Goal: Check status: Check status

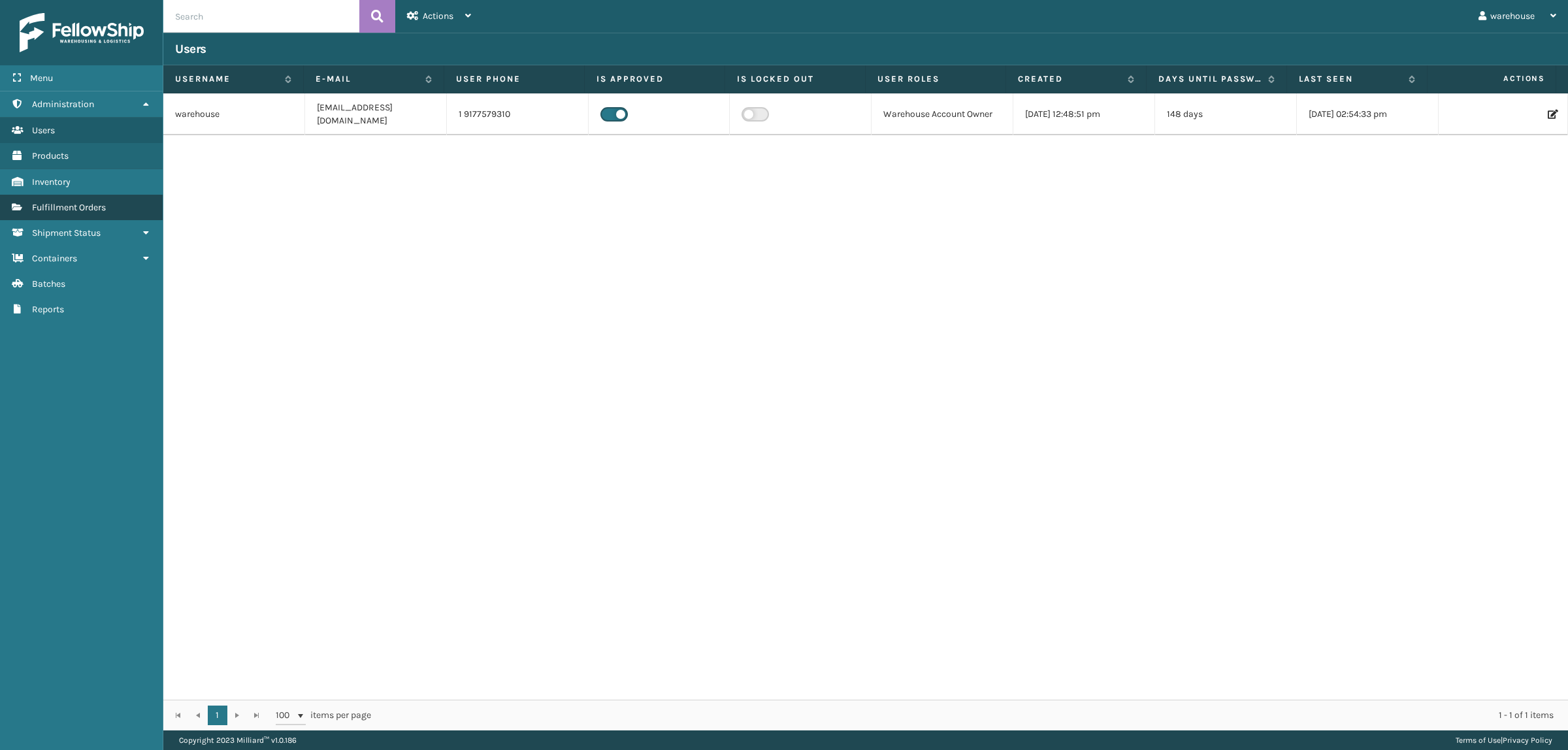
click at [38, 203] on span "Fulfillment Orders" at bounding box center [68, 207] width 74 height 11
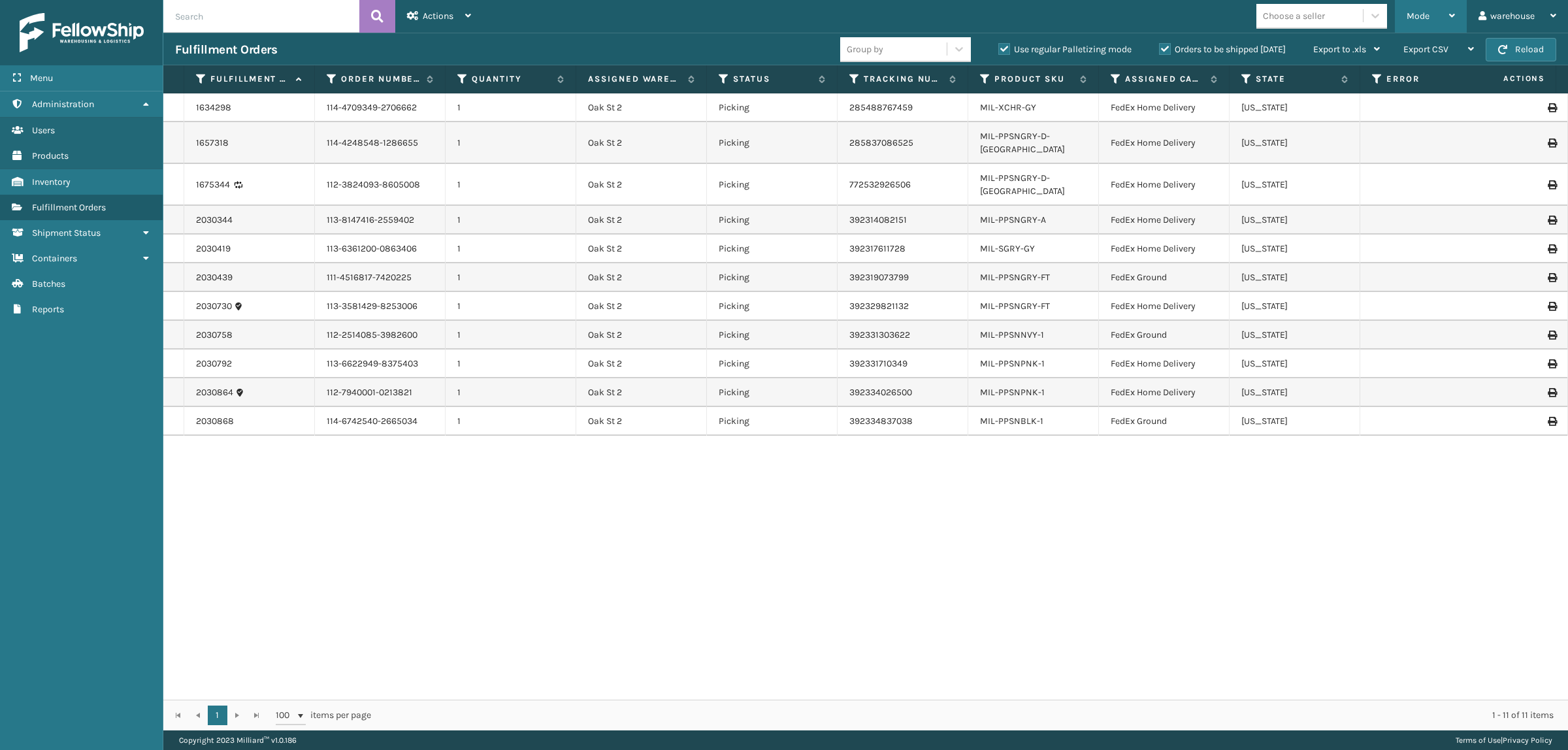
click at [1444, 18] on div "Mode" at bounding box center [1430, 16] width 49 height 33
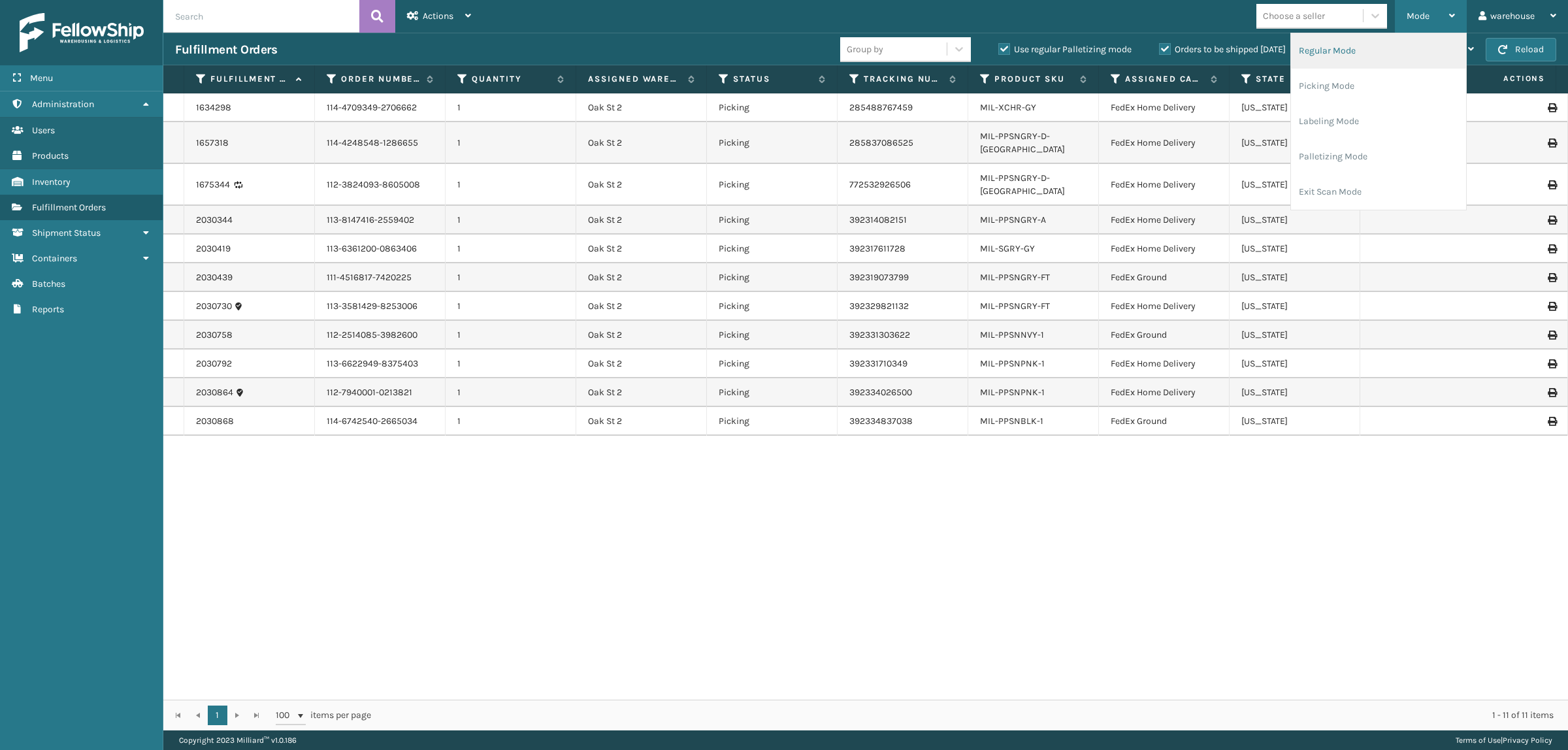
click at [1376, 52] on li "Regular Mode" at bounding box center [1378, 51] width 175 height 36
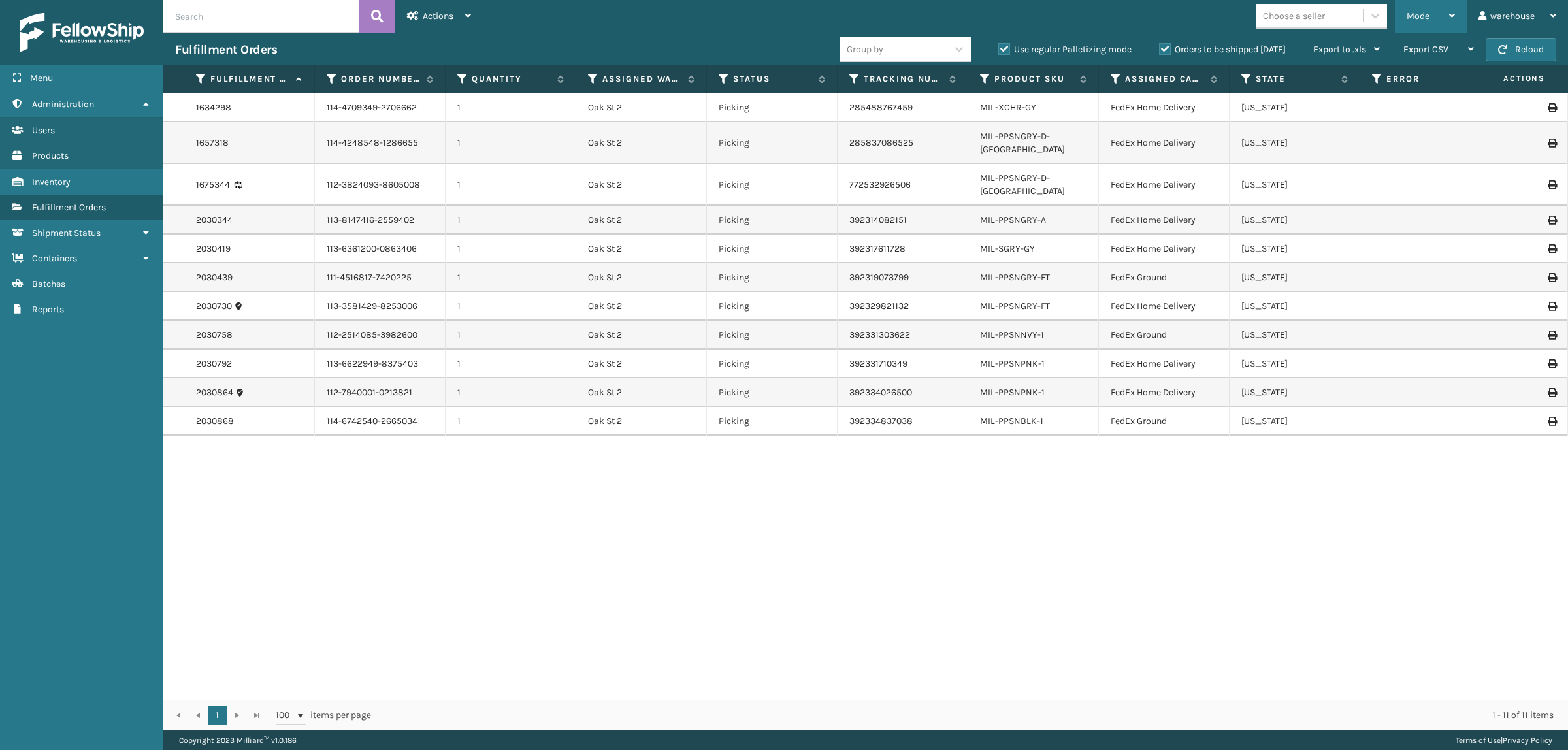
click at [1411, 7] on div "Mode" at bounding box center [1430, 16] width 49 height 33
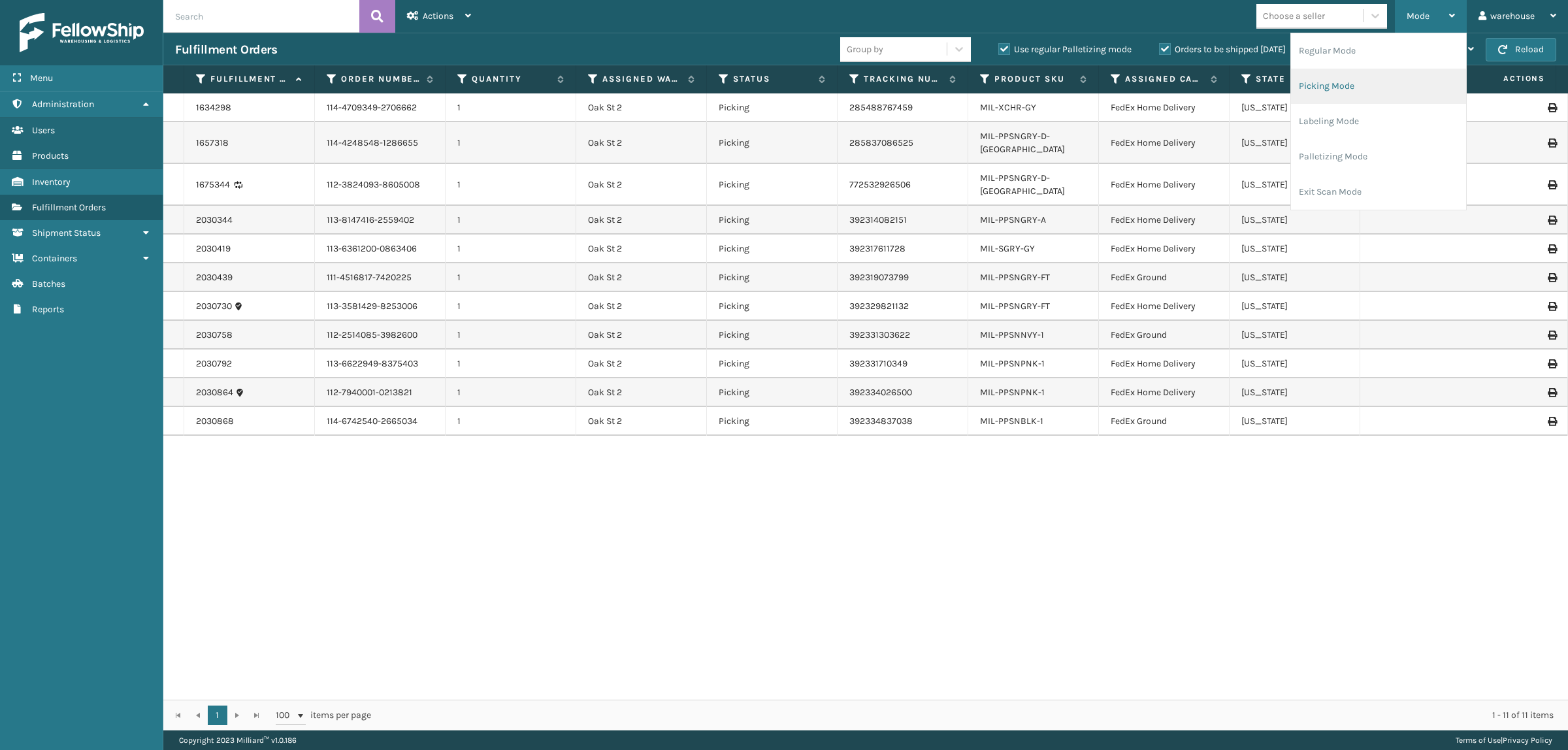
click at [1395, 86] on li "Picking Mode" at bounding box center [1378, 86] width 175 height 36
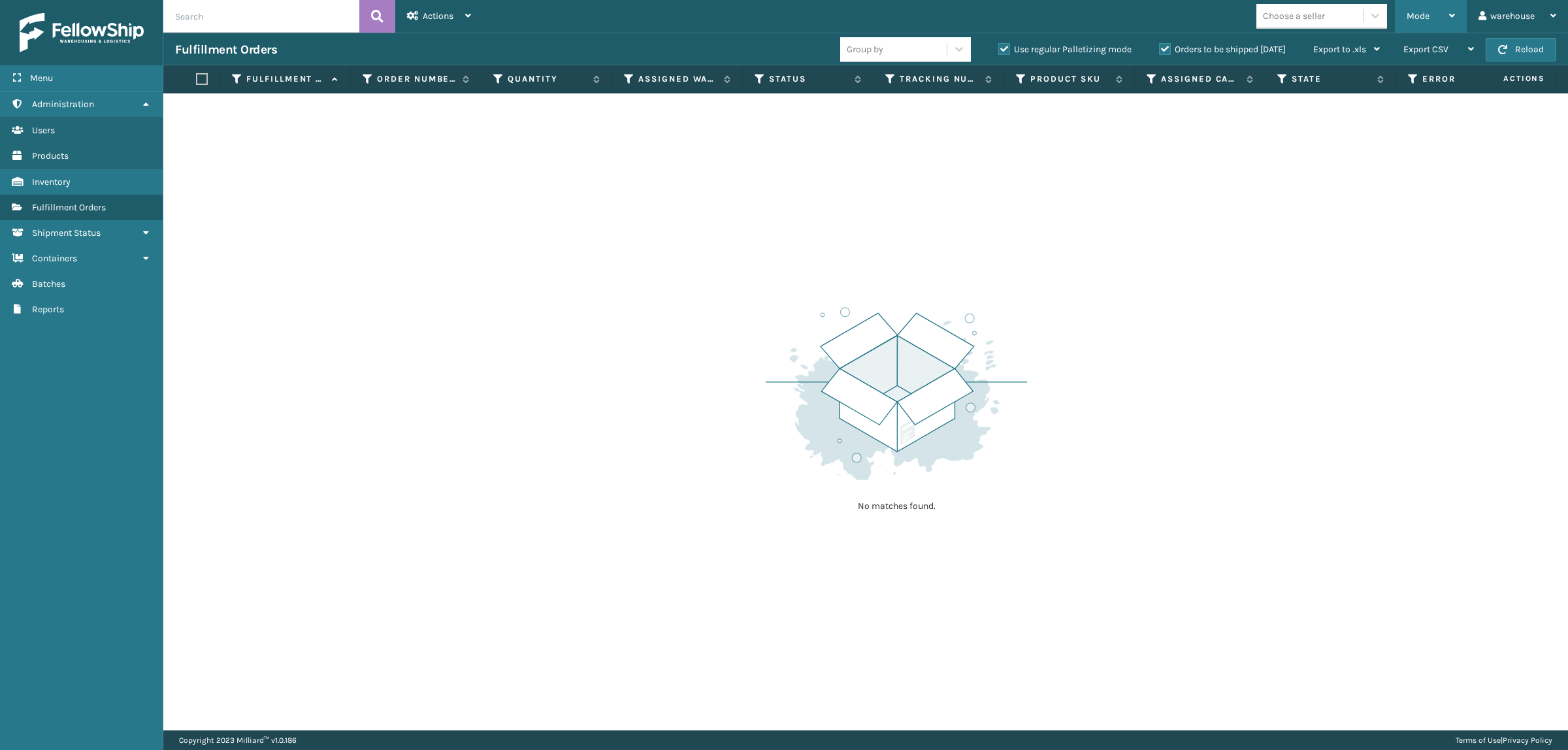
click at [1445, 16] on div "Mode" at bounding box center [1430, 16] width 49 height 33
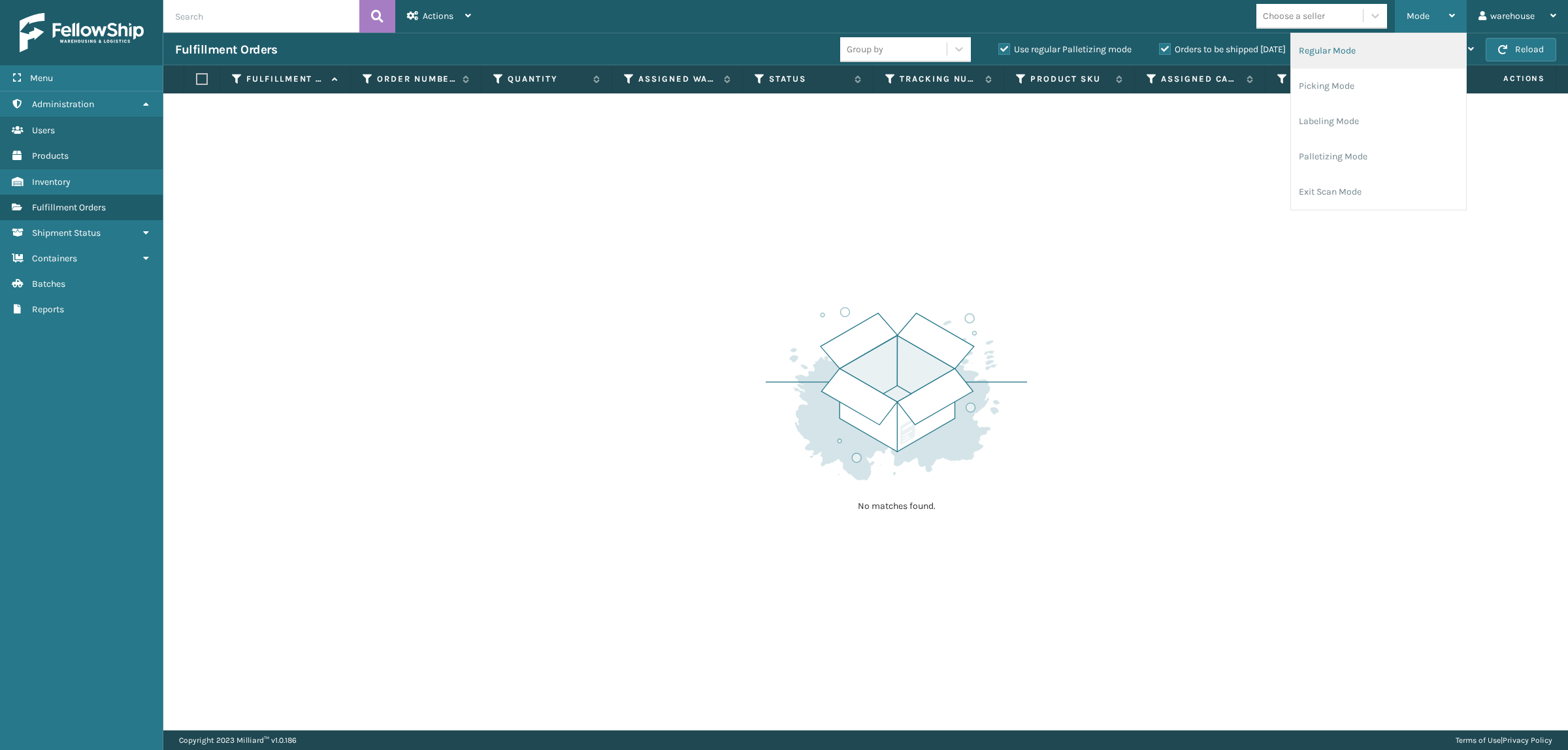
click at [1437, 50] on li "Regular Mode" at bounding box center [1378, 51] width 175 height 36
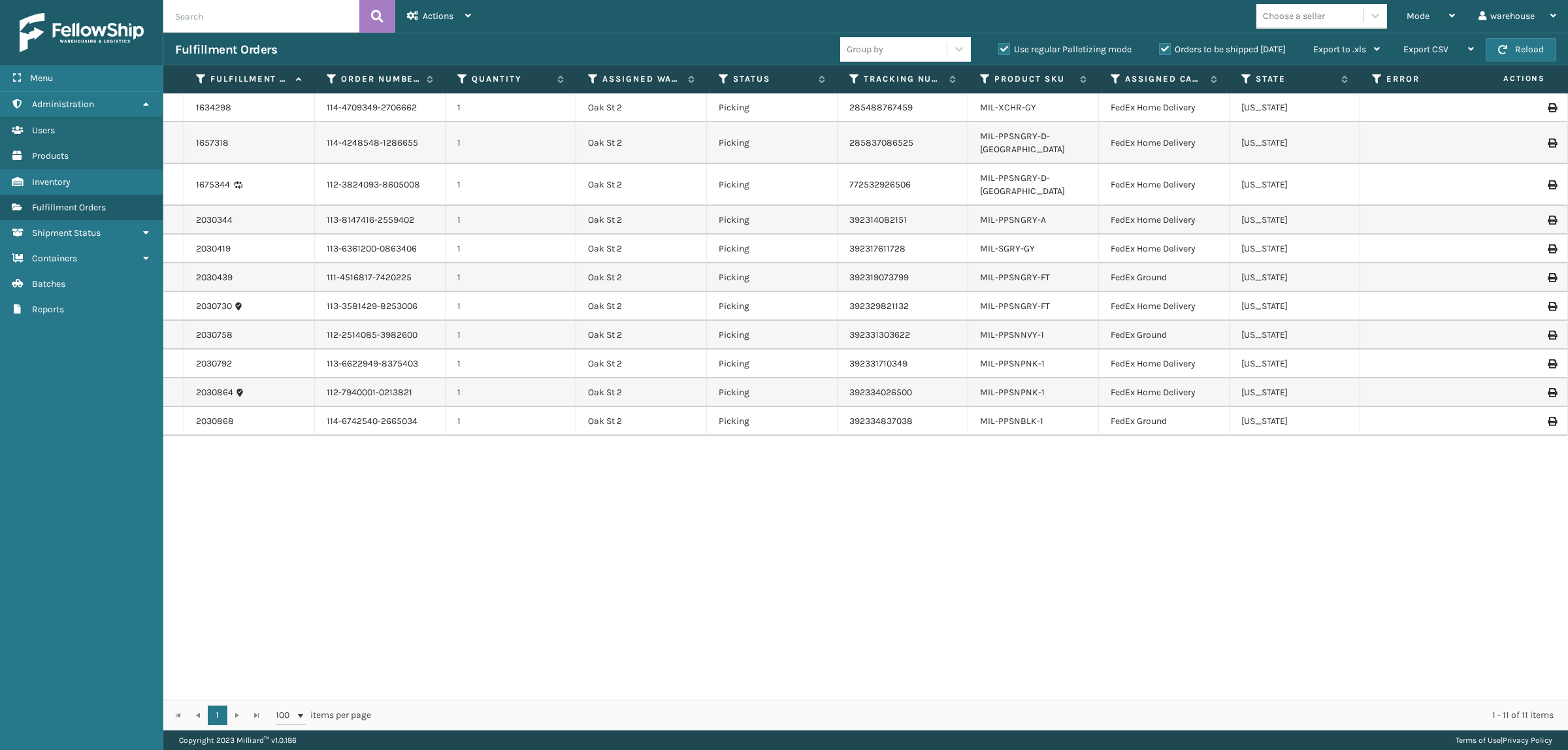
drag, startPoint x: 830, startPoint y: 468, endPoint x: 898, endPoint y: 517, distance: 83.8
click at [898, 517] on div "1634298 114-4709349-2706662 1 Oak St 2 Picking 285488767459 MIL-XCHR-GY FedEx H…" at bounding box center [865, 396] width 1405 height 606
click at [1157, 50] on div "Orders to be shipped [DATE]" at bounding box center [1225, 49] width 154 height 16
click at [1159, 50] on label "Orders to be shipped [DATE]" at bounding box center [1223, 48] width 127 height 11
click at [1159, 50] on input "Orders to be shipped [DATE]" at bounding box center [1159, 46] width 1 height 9
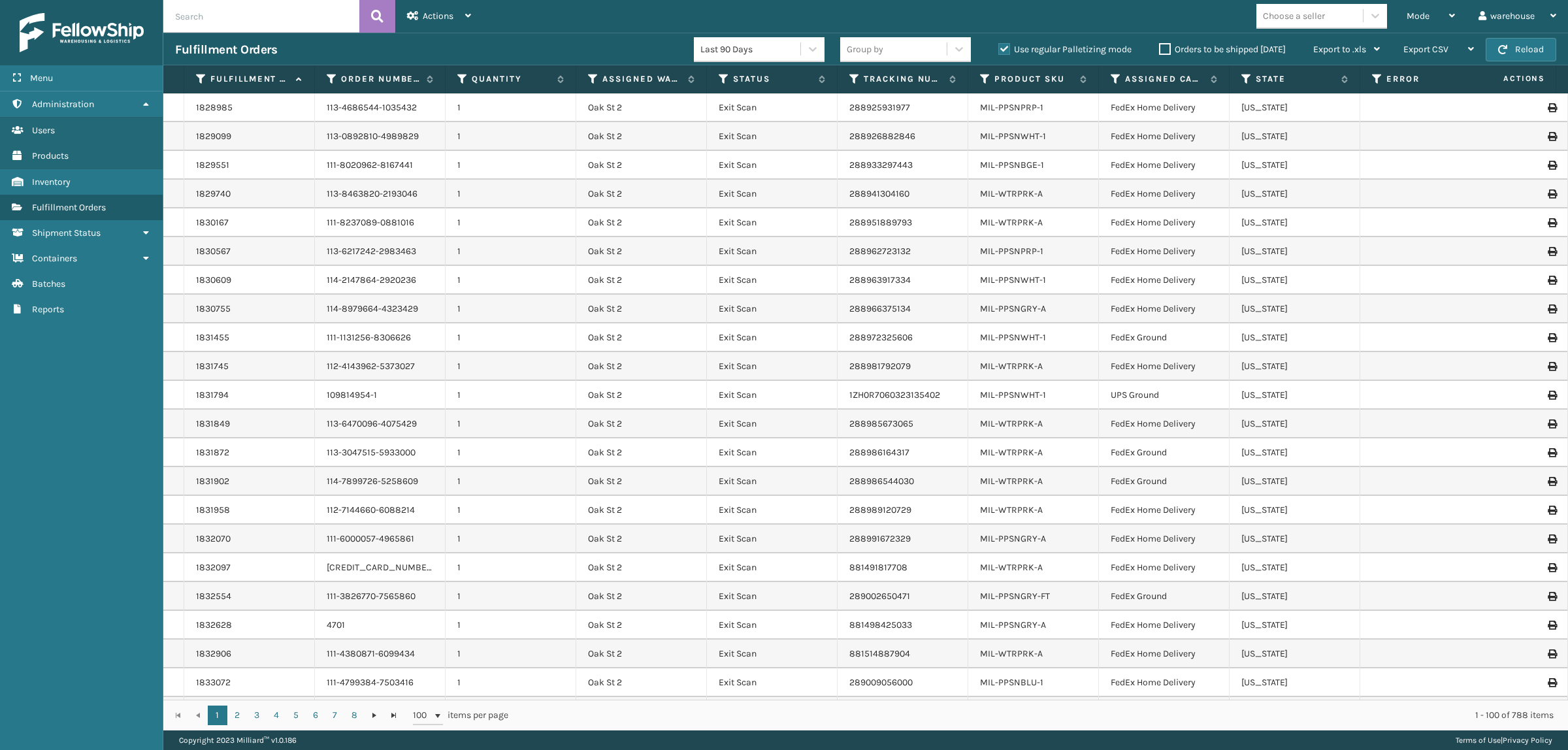
click at [1166, 47] on label "Orders to be shipped [DATE]" at bounding box center [1223, 48] width 127 height 11
click at [1159, 47] on input "Orders to be shipped [DATE]" at bounding box center [1159, 46] width 1 height 9
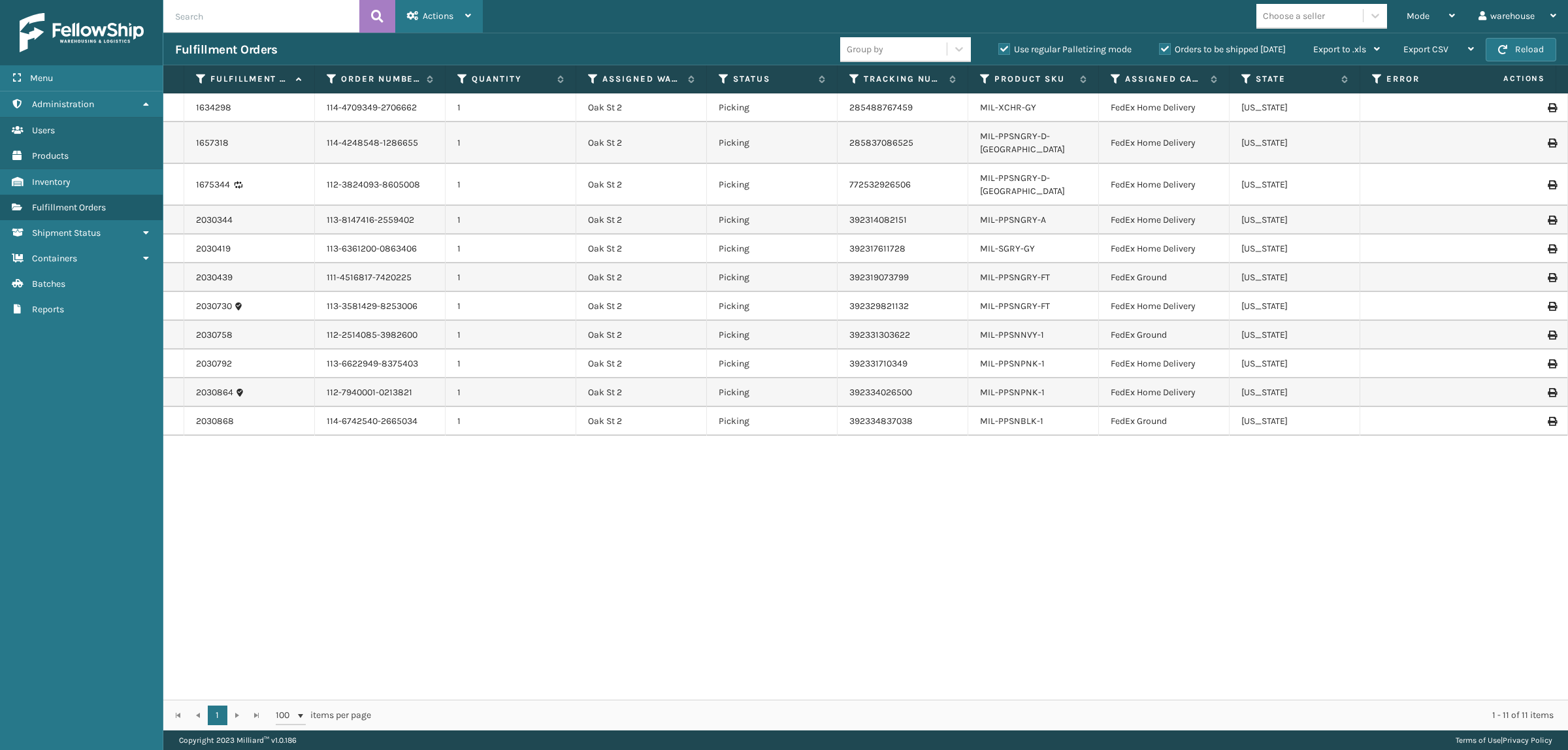
click at [427, 17] on span "Actions" at bounding box center [438, 16] width 31 height 11
click at [796, 545] on div "1634298 114-4709349-2706662 1 Oak St 2 Picking 285488767459 MIL-XCHR-GY FedEx H…" at bounding box center [865, 396] width 1405 height 606
click at [1428, 18] on span "Mode" at bounding box center [1418, 16] width 23 height 11
click at [537, 35] on div "Fulfillment Orders Group by Use regular Palletizing mode Orders to be shipped […" at bounding box center [865, 48] width 1405 height 33
click at [210, 105] on link "1634298" at bounding box center [214, 107] width 36 height 13
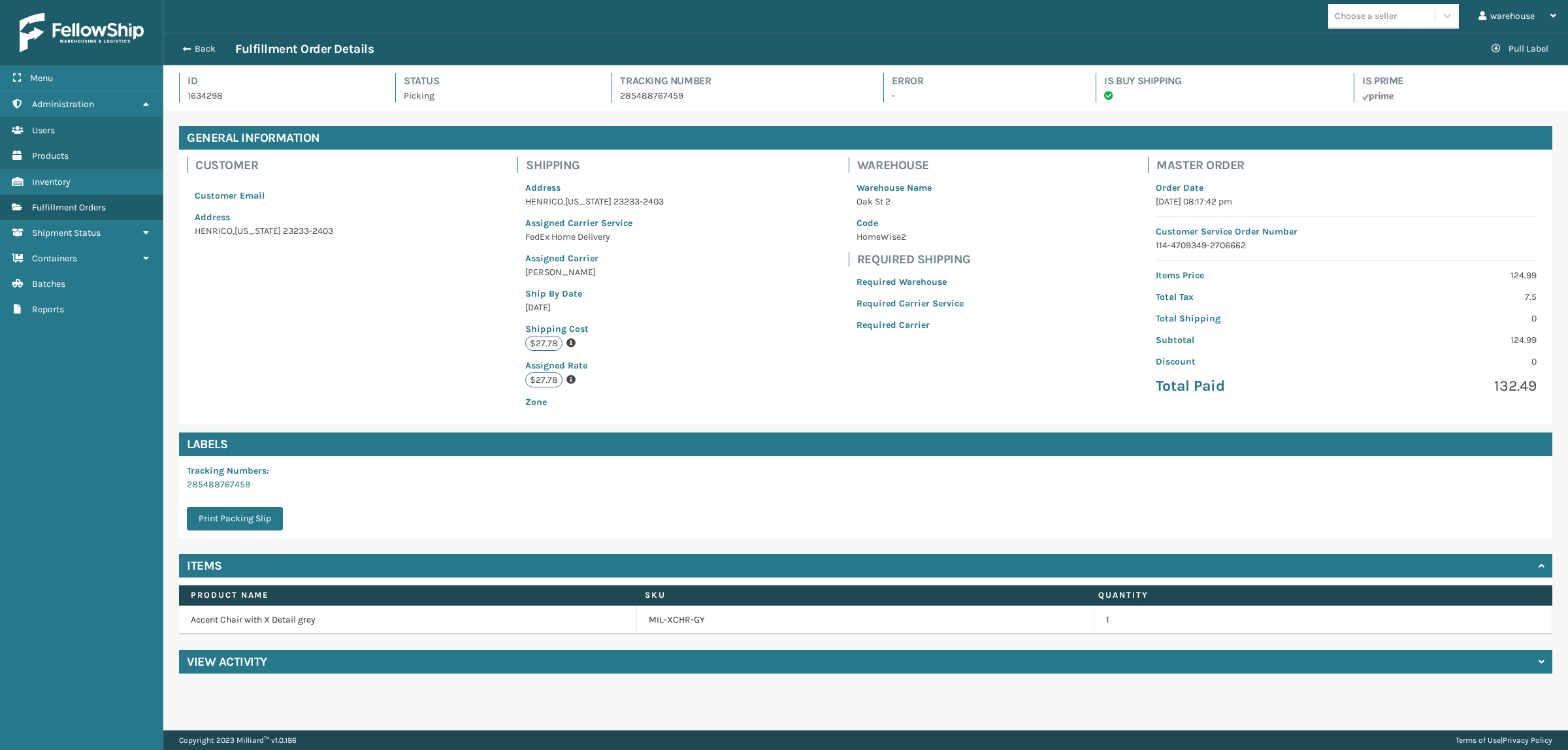
scroll to position [31, 1405]
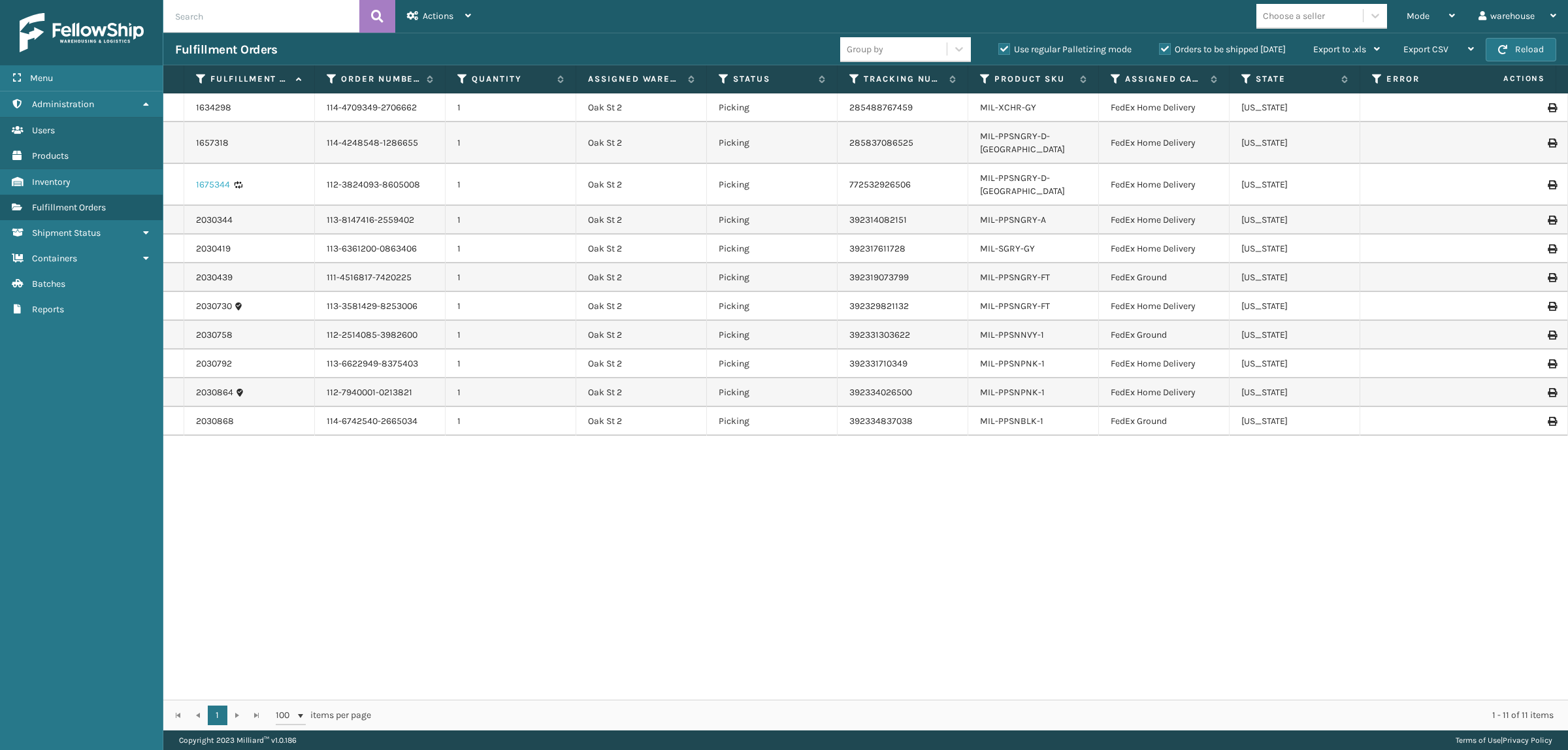
click at [217, 178] on link "1675344" at bounding box center [213, 184] width 34 height 13
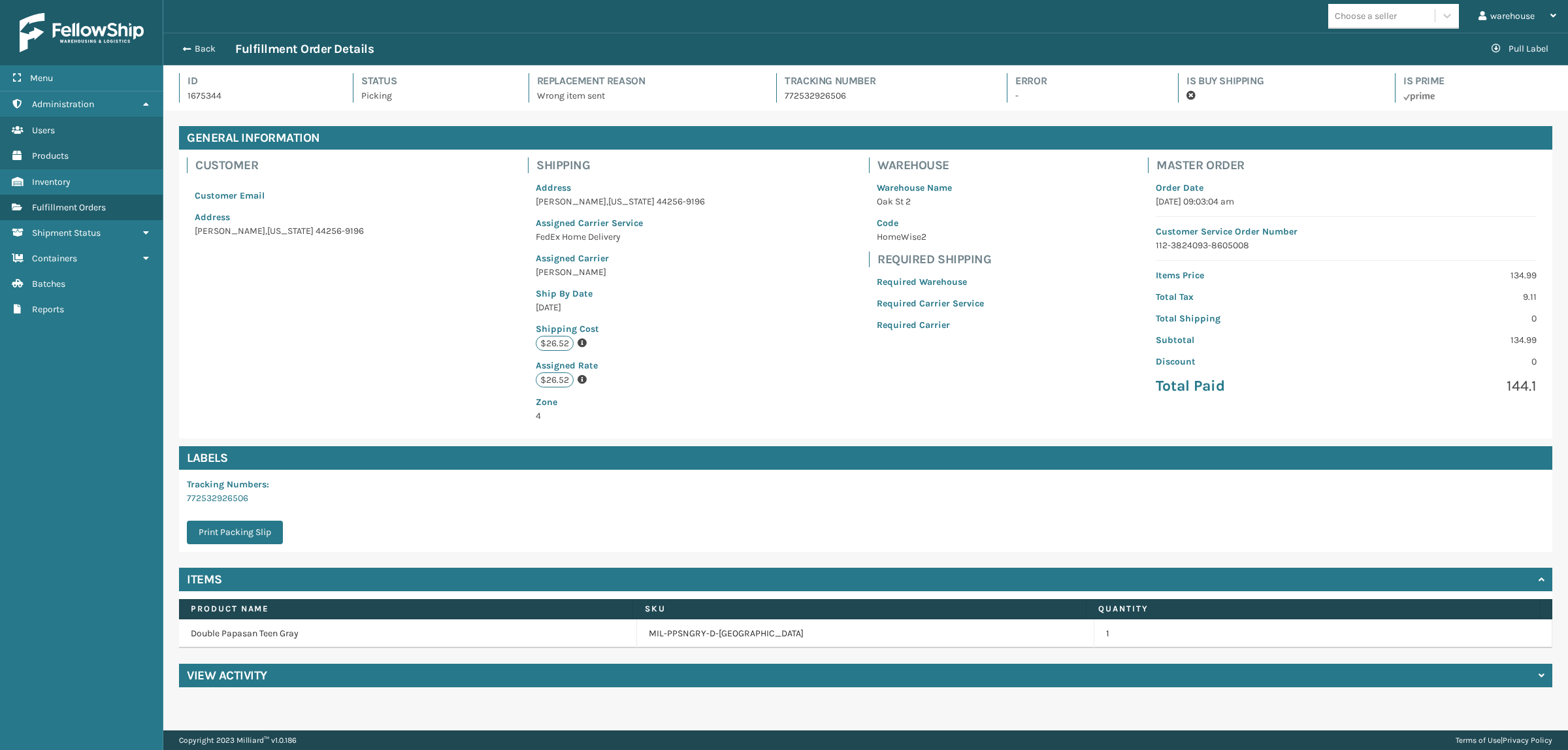
scroll to position [31, 1405]
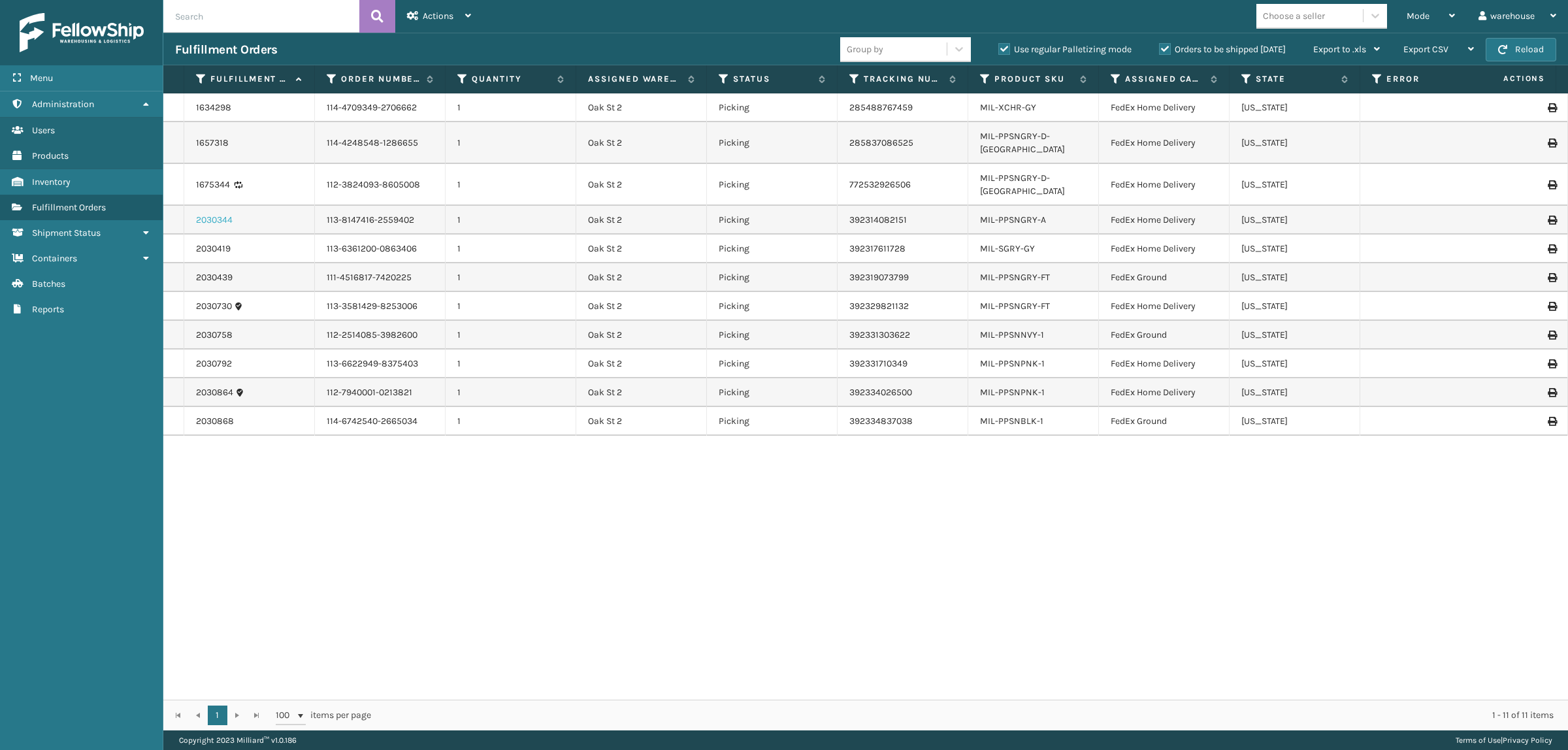
click at [224, 214] on link "2030344" at bounding box center [214, 220] width 37 height 13
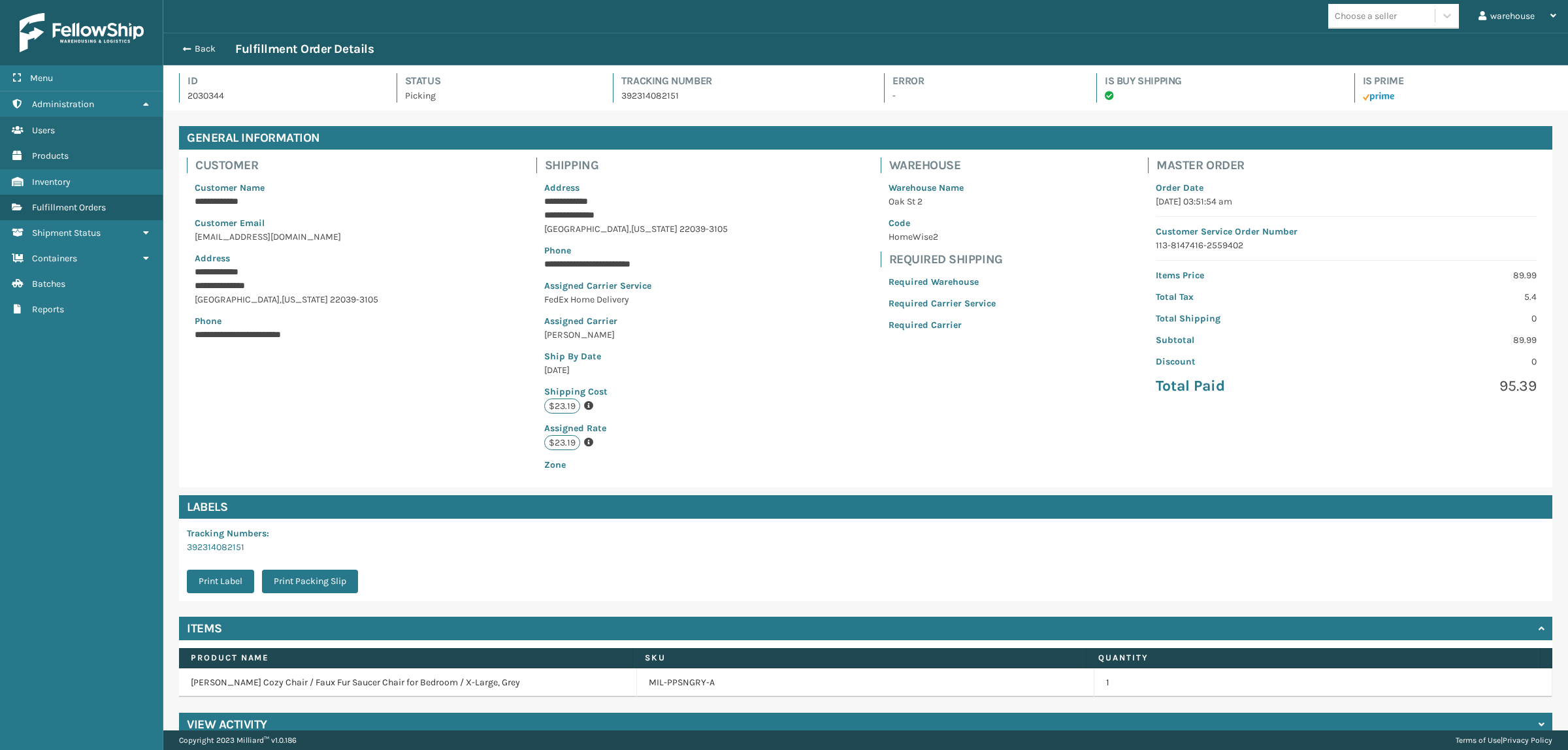
scroll to position [31, 1405]
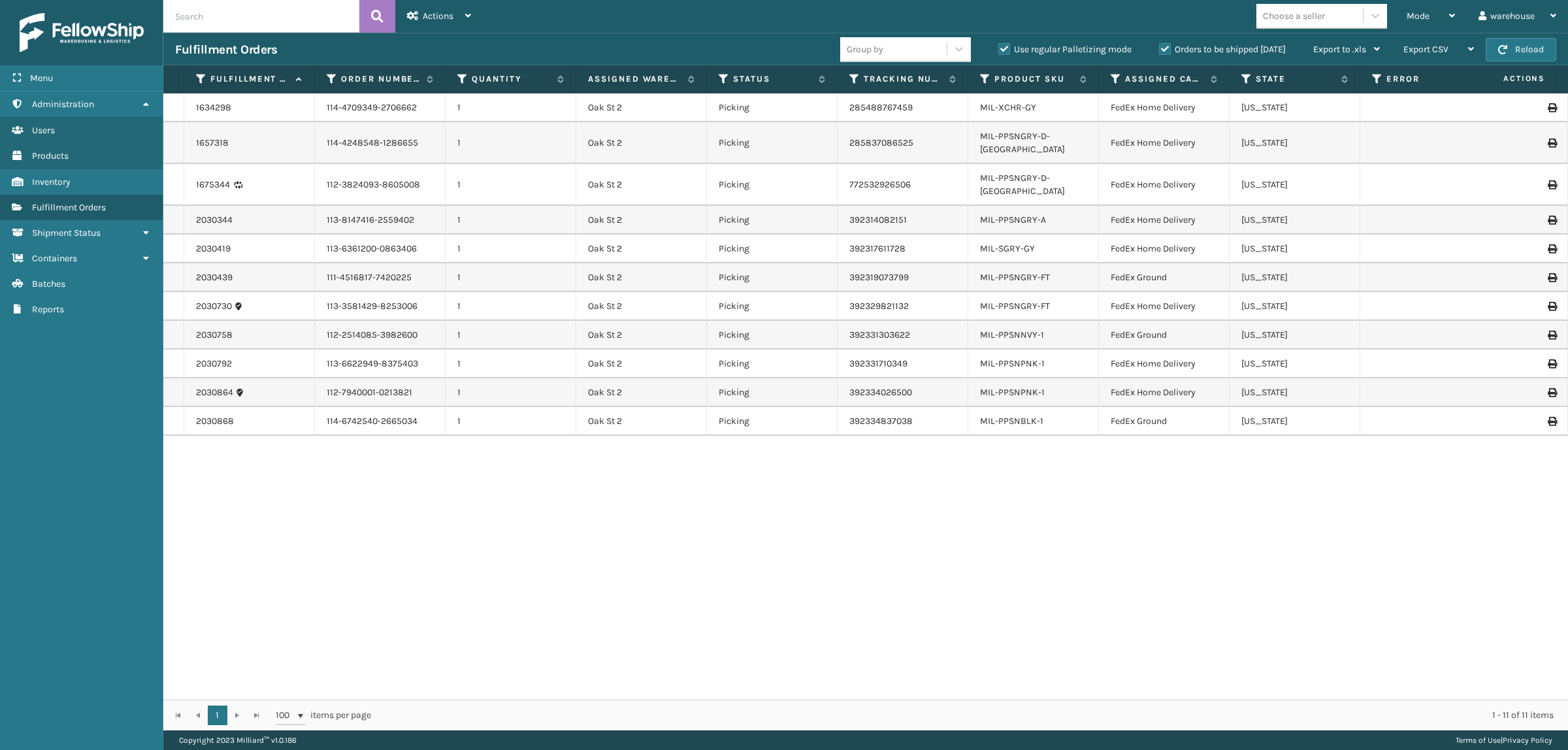
click at [1118, 378] on td "FedEx Home Delivery" at bounding box center [1164, 392] width 131 height 29
click at [1119, 407] on td "FedEx Ground" at bounding box center [1164, 421] width 131 height 29
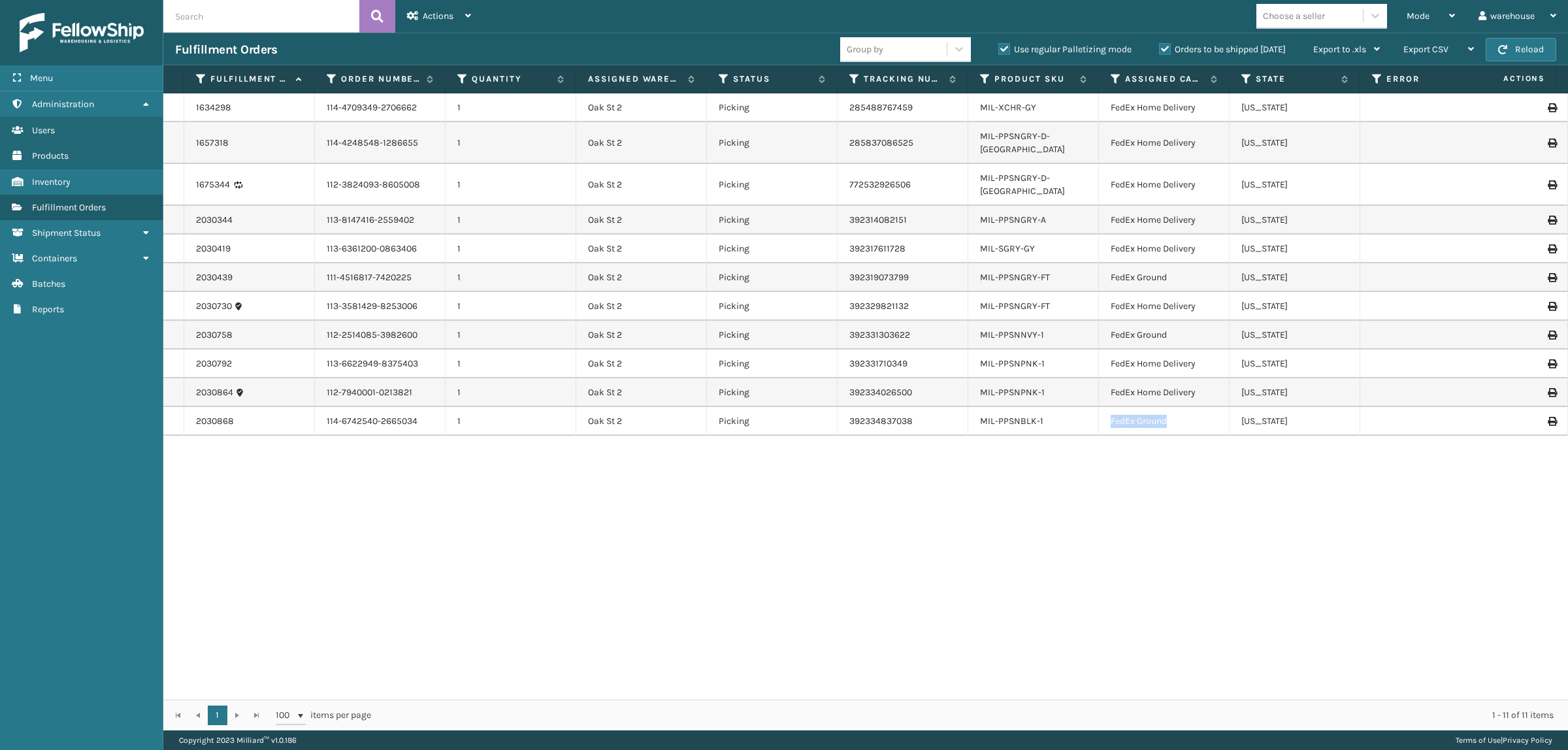
click at [1119, 407] on td "FedEx Ground" at bounding box center [1164, 421] width 131 height 29
